Goal: Information Seeking & Learning: Learn about a topic

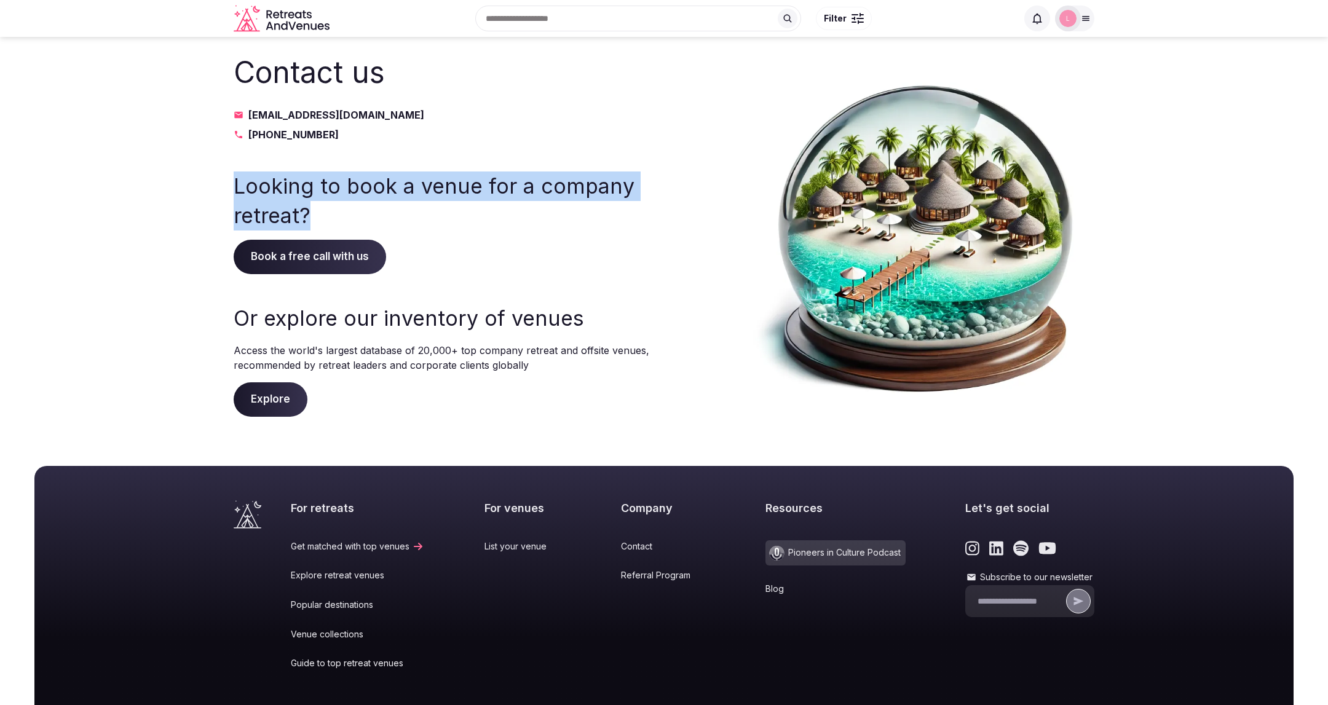
drag, startPoint x: 313, startPoint y: 219, endPoint x: 229, endPoint y: 193, distance: 88.1
click at [229, 193] on section "Contact us [EMAIL_ADDRESS][DOMAIN_NAME] [PHONE_NUMBER] Looking to book a venue …" at bounding box center [664, 234] width 1328 height 395
copy h3 "Looking to book a venue for a company retreat?"
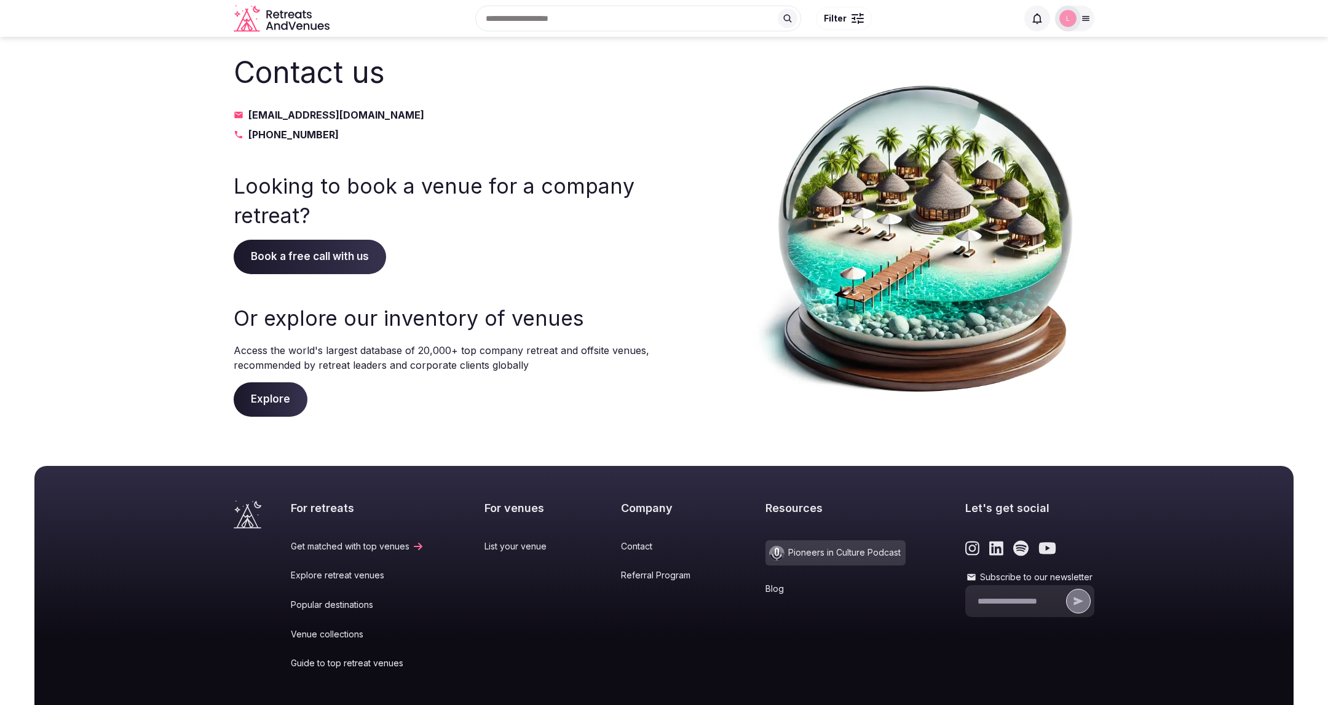
click at [292, 12] on icon "Retreats and Venues company logo" at bounding box center [283, 19] width 98 height 28
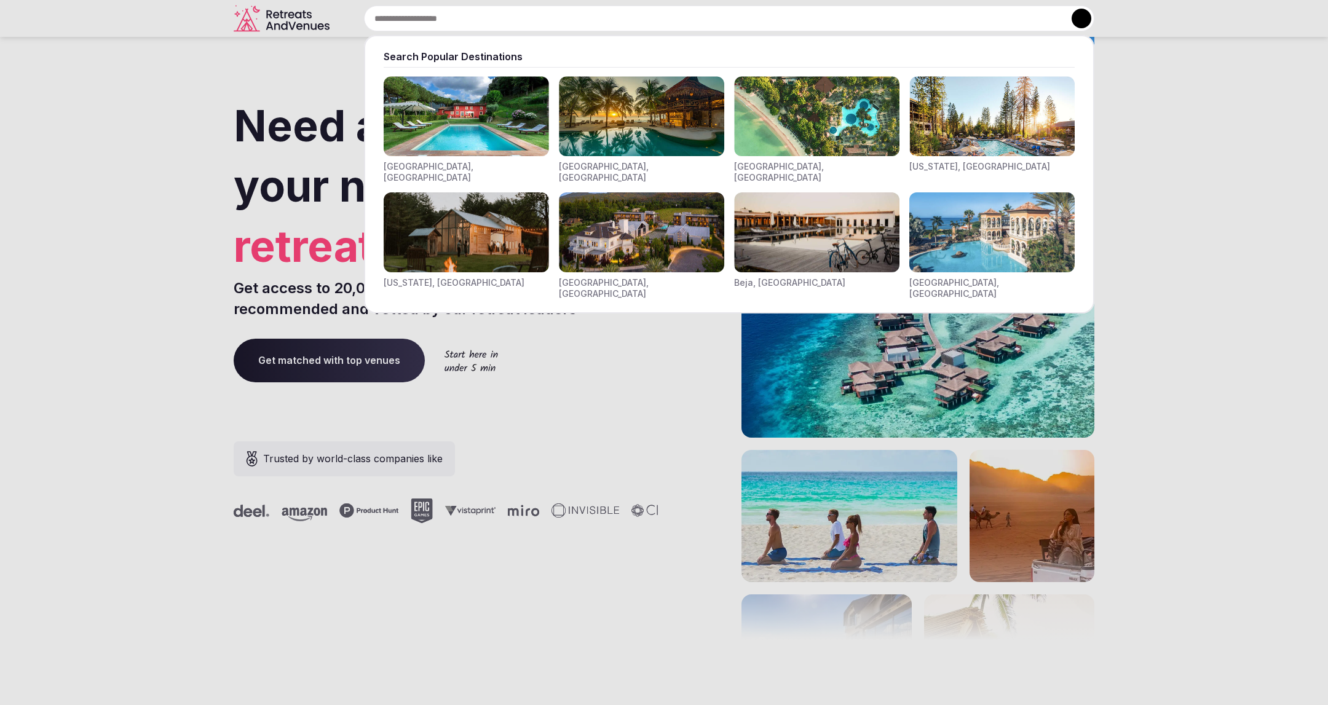
click at [538, 23] on input "text" at bounding box center [729, 19] width 730 height 26
click at [554, 403] on div at bounding box center [664, 352] width 1328 height 705
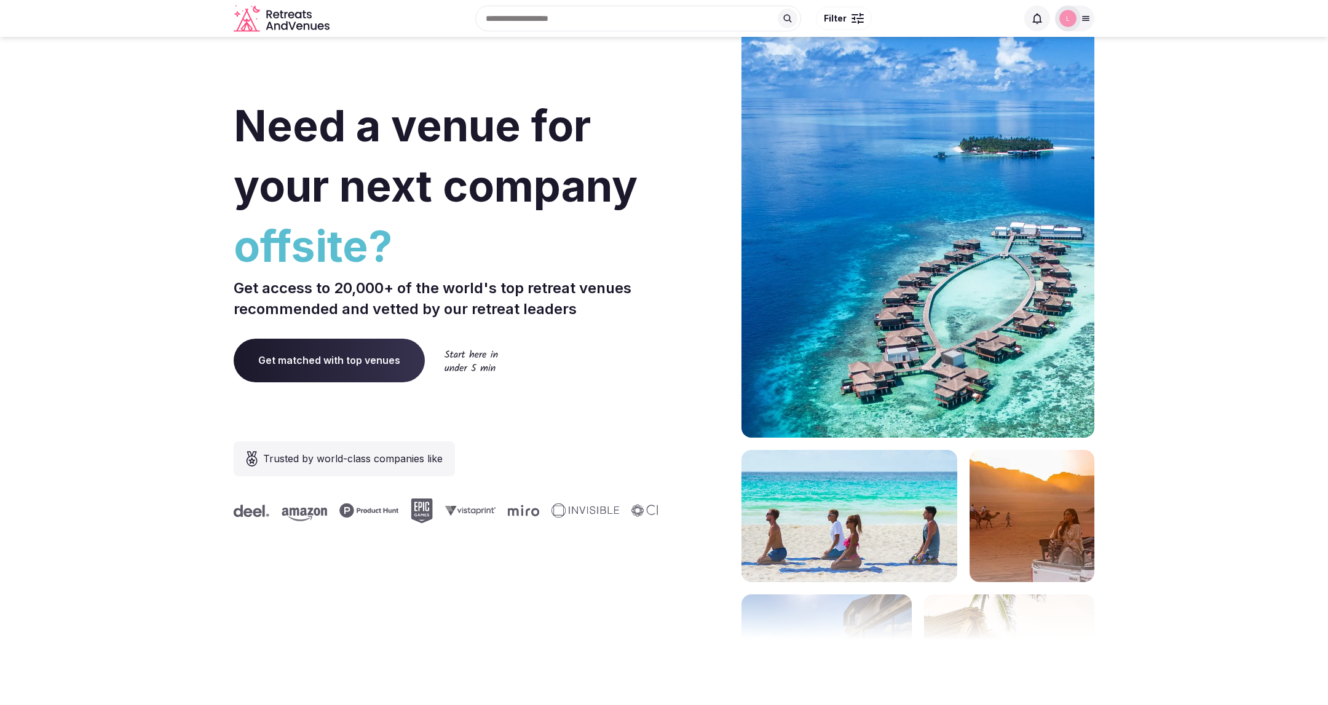
click at [858, 17] on div at bounding box center [857, 19] width 12 height 4
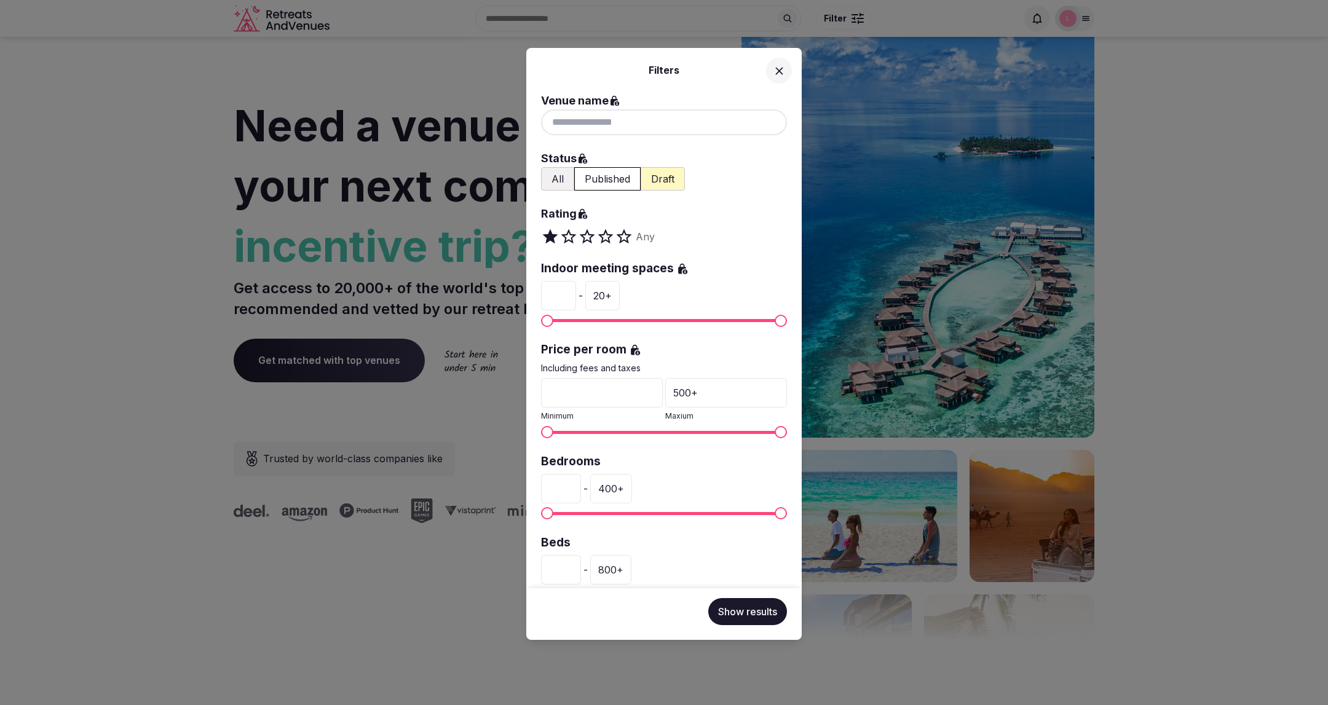
click at [858, 17] on div "Filters Venue name Status All Published Draft Rating Any Indoor meeting spaces …" at bounding box center [664, 352] width 1328 height 705
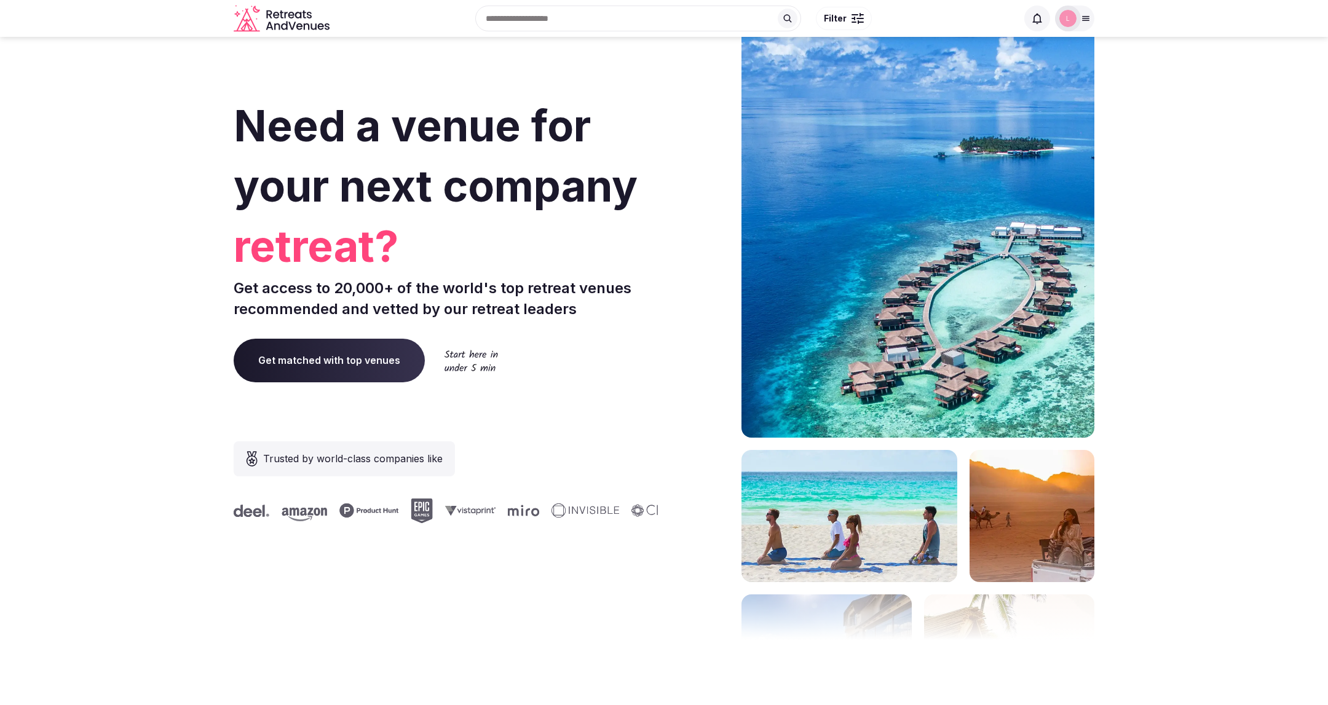
click at [1088, 20] on icon at bounding box center [1085, 19] width 7 height 4
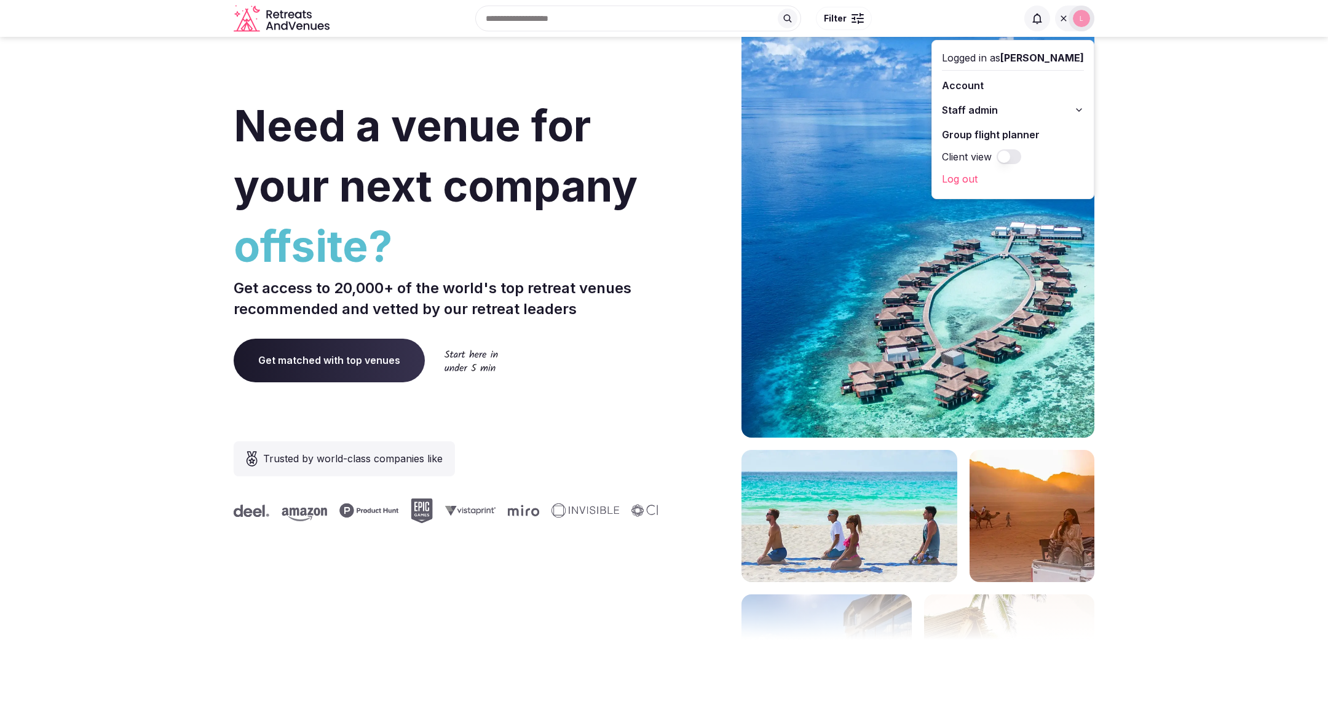
click at [1021, 156] on button "Client view" at bounding box center [1008, 156] width 25 height 15
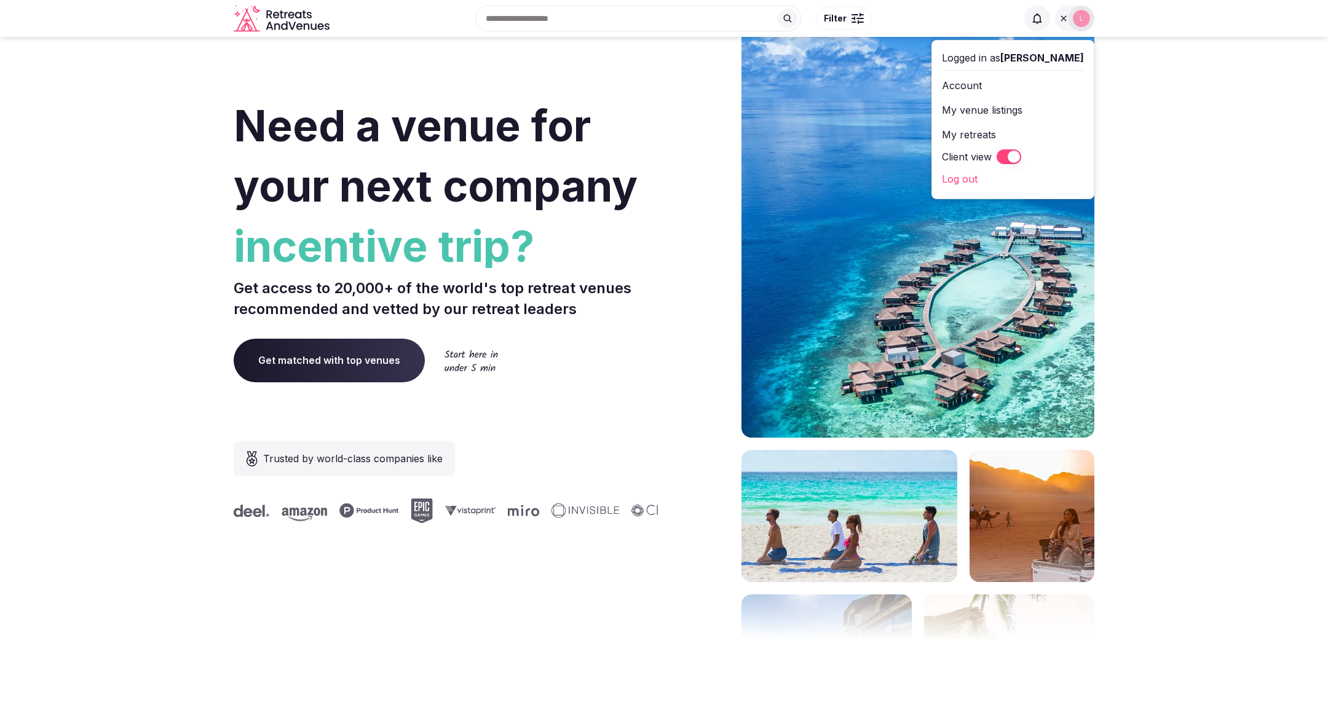
click at [664, 265] on div "Need a venue for your next company incentive trip? Get access to 20,000+ of the…" at bounding box center [664, 368] width 861 height 741
click at [684, 191] on div at bounding box center [700, 368] width 63 height 741
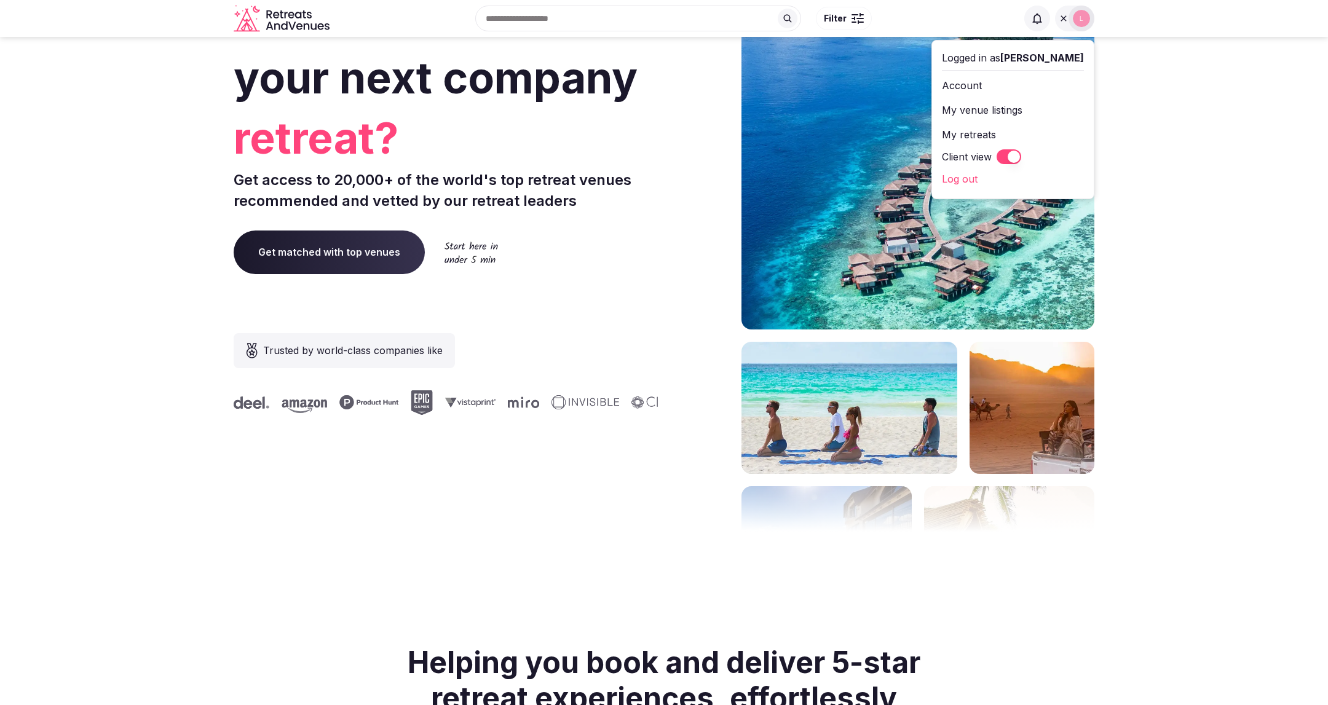
scroll to position [93, 0]
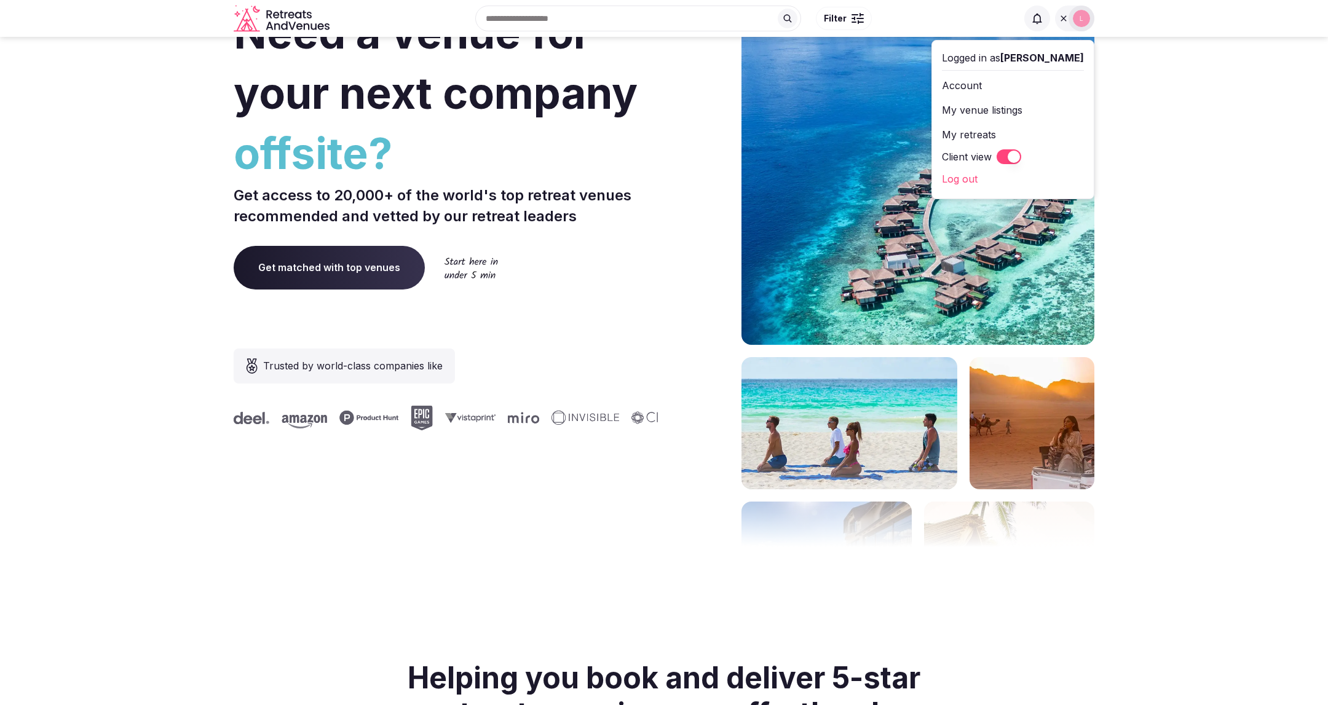
click at [1021, 157] on button "Client view" at bounding box center [1008, 156] width 25 height 15
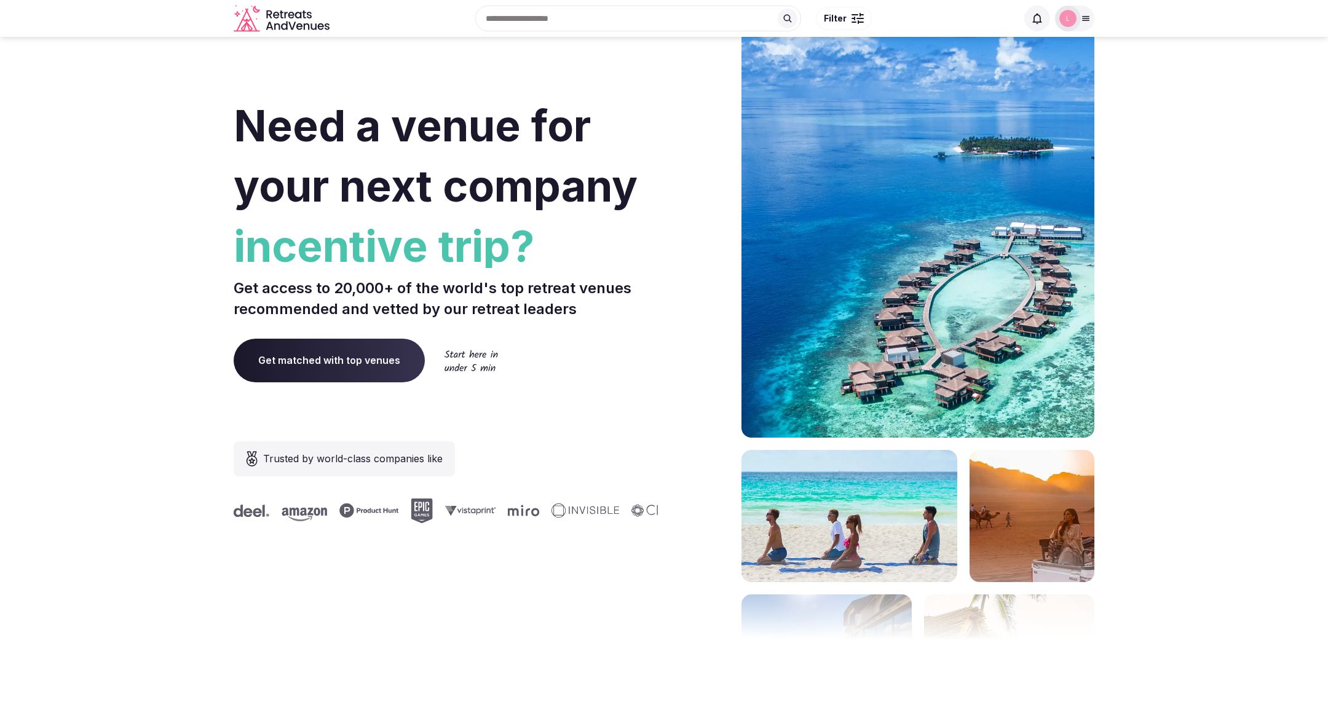
click at [845, 18] on span "Filter" at bounding box center [835, 18] width 23 height 12
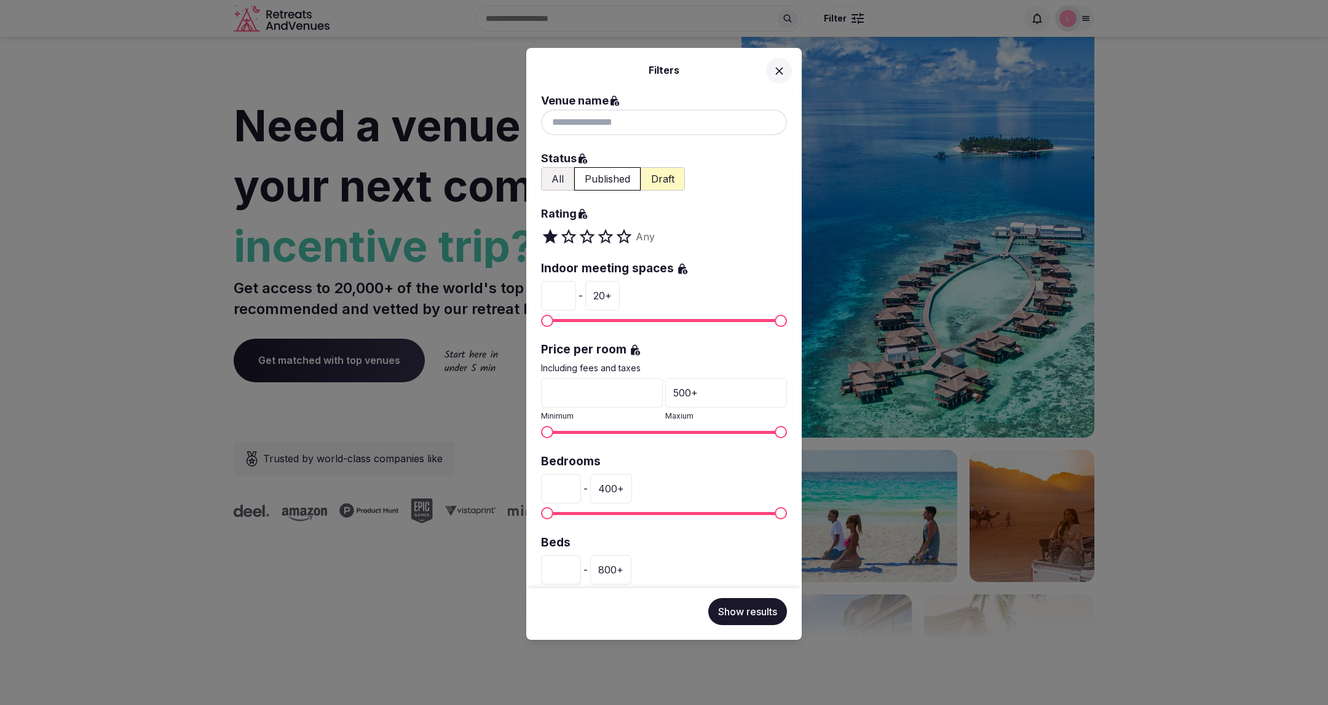
click at [845, 18] on div "Filters Venue name Status All Published Draft Rating Any Indoor meeting spaces …" at bounding box center [664, 352] width 1328 height 705
